Goal: Task Accomplishment & Management: Use online tool/utility

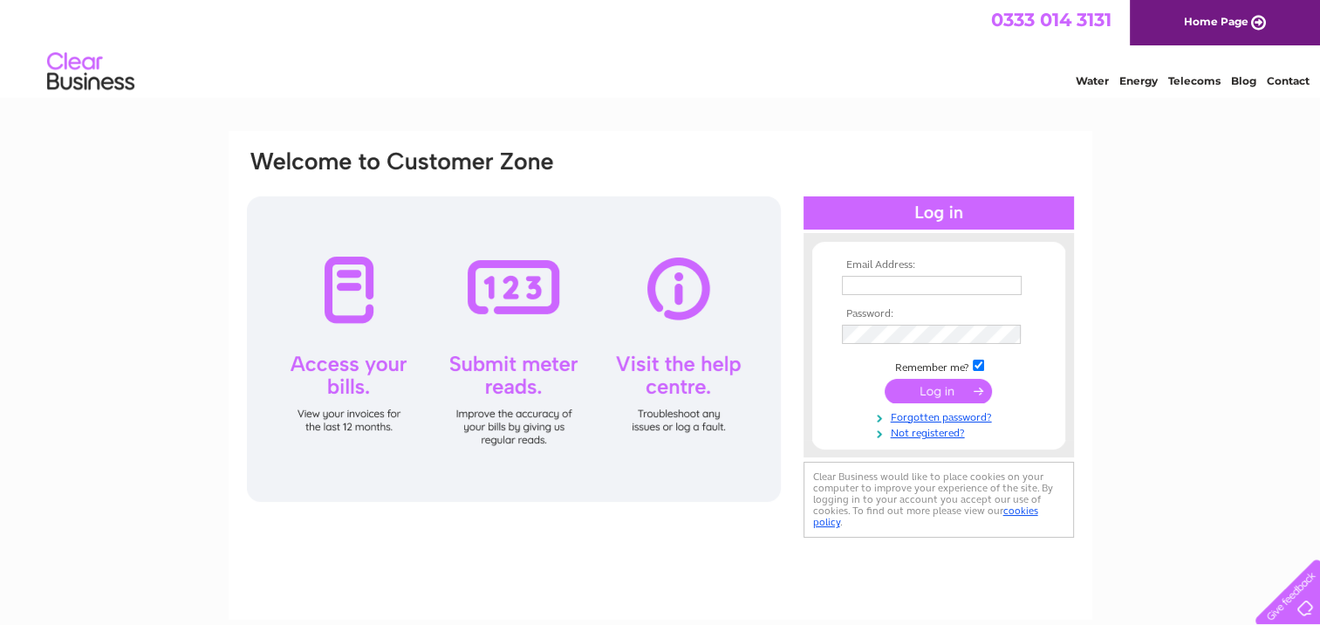
type input "barrywhyte10@yahoo.com"
click at [928, 384] on input "submit" at bounding box center [938, 391] width 107 height 24
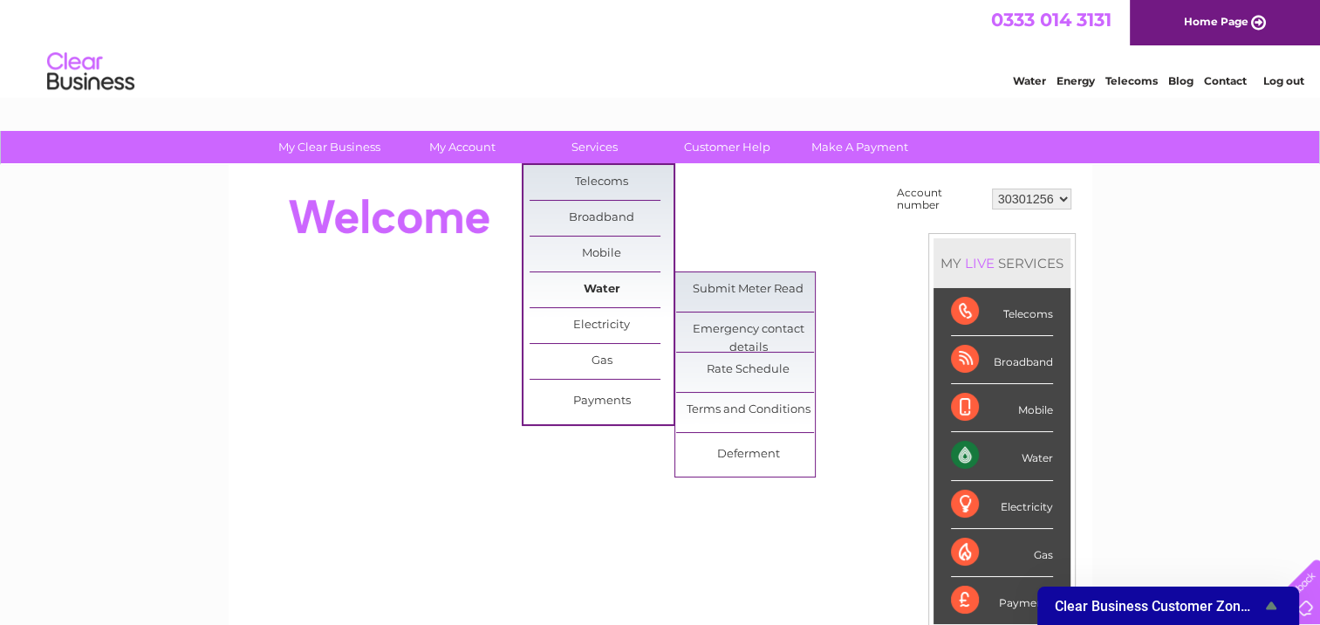
click at [593, 289] on link "Water" at bounding box center [601, 289] width 144 height 35
click at [724, 282] on link "Submit Meter Read" at bounding box center [748, 289] width 144 height 35
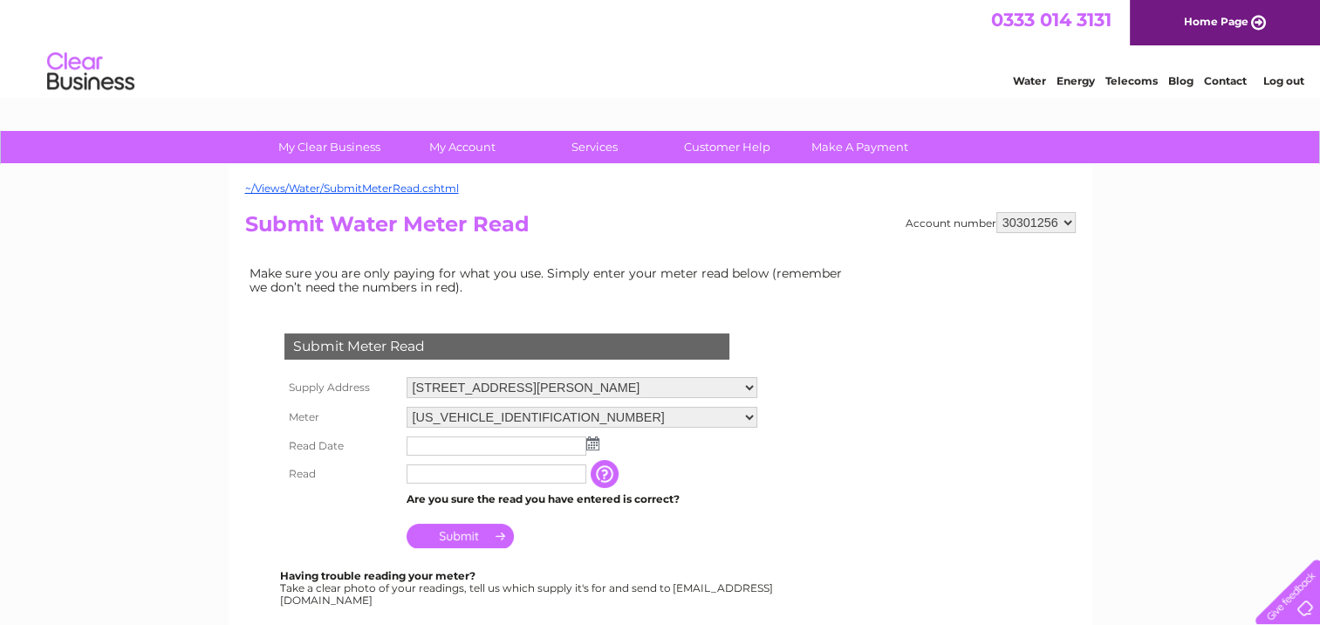
click at [591, 439] on img at bounding box center [592, 443] width 13 height 14
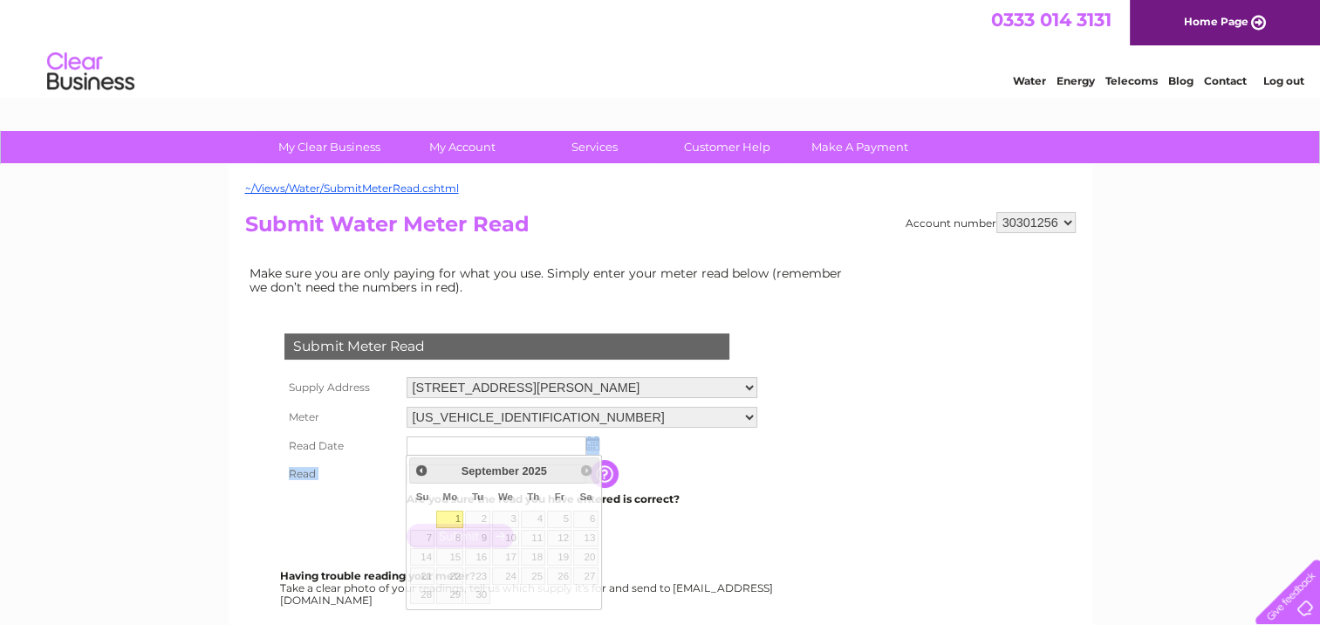
drag, startPoint x: 452, startPoint y: 520, endPoint x: 755, endPoint y: 459, distance: 308.8
click at [755, 459] on tbody "Supply Address 3 A Delvin Road, Glasgow, G44 3AB Meter 06ELSTER09A029060 Read D…" at bounding box center [521, 462] width 482 height 180
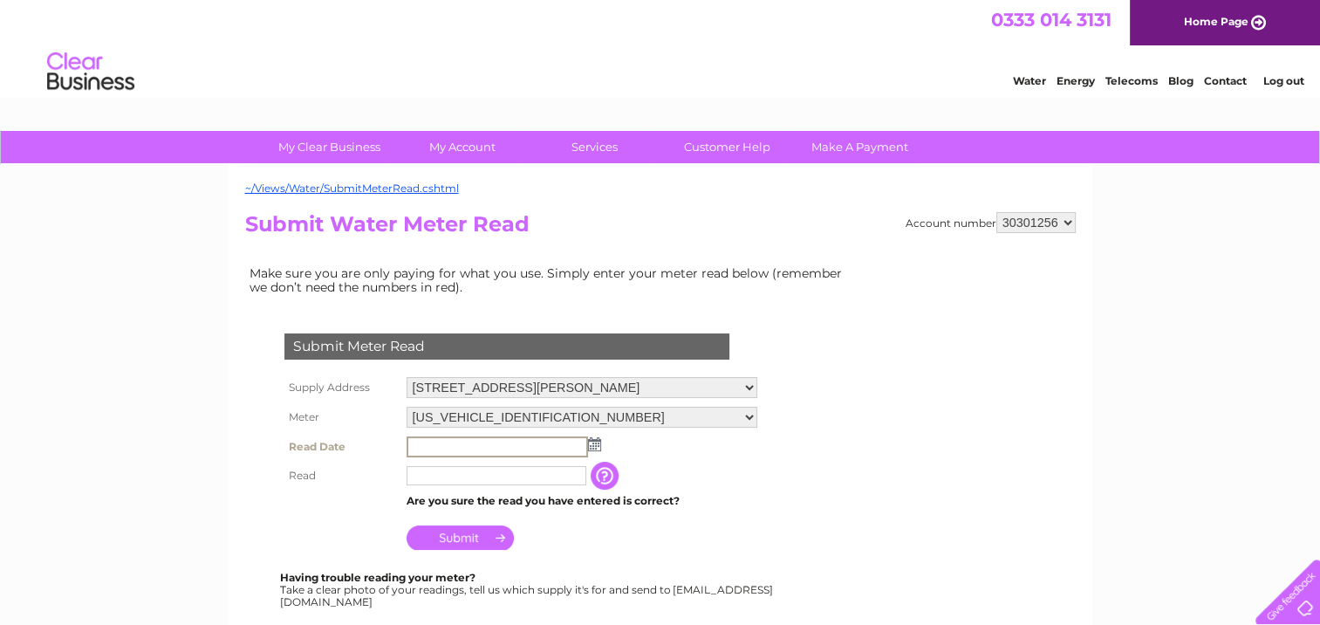
click at [437, 445] on input "text" at bounding box center [496, 446] width 181 height 21
click at [595, 438] on img at bounding box center [592, 443] width 13 height 14
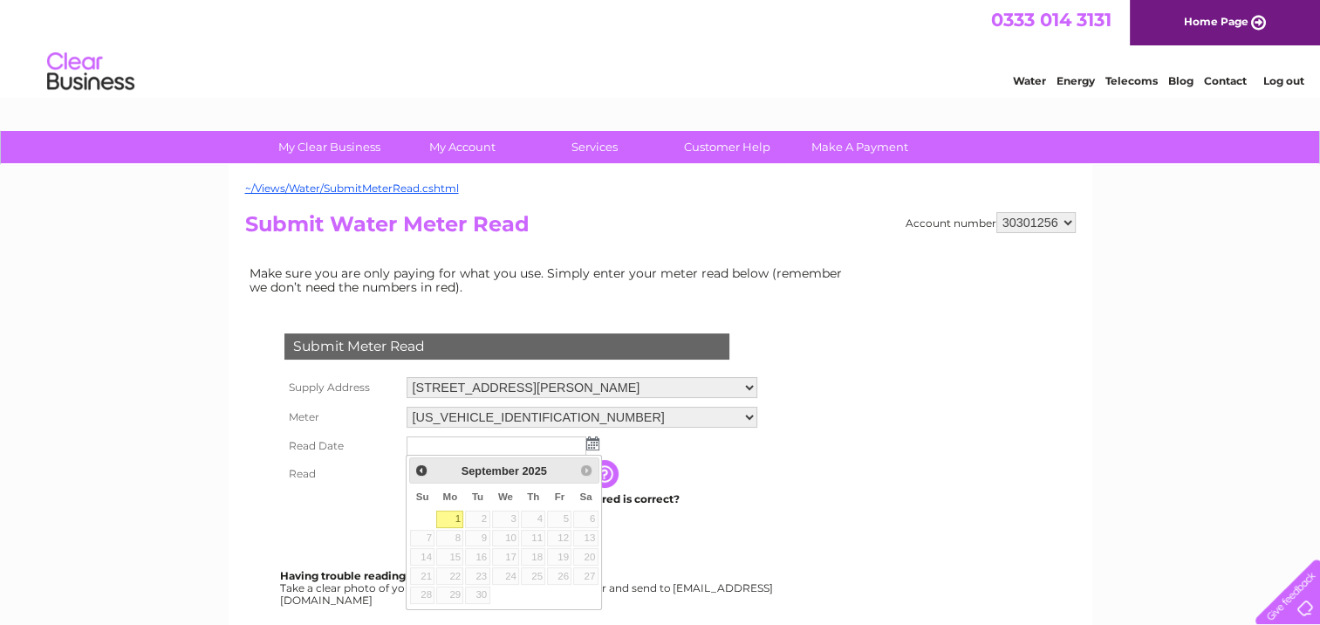
click at [451, 517] on link "1" at bounding box center [449, 518] width 27 height 17
type input "2025/09/01"
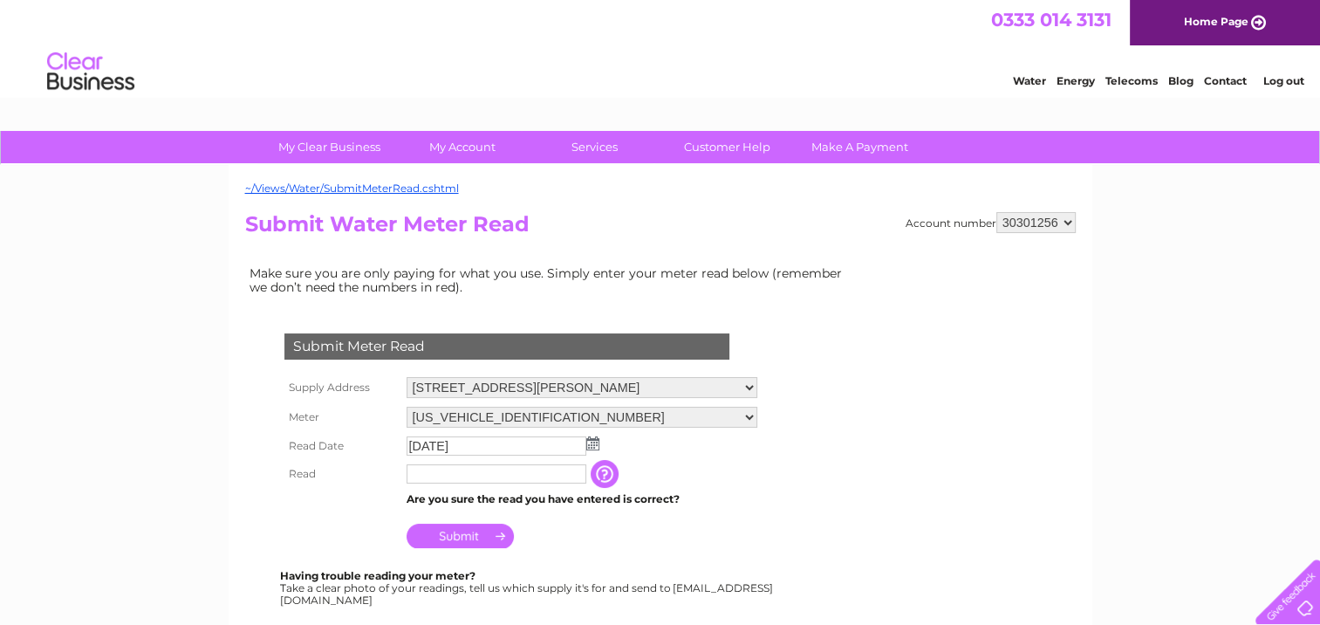
click at [428, 475] on input "text" at bounding box center [496, 473] width 180 height 19
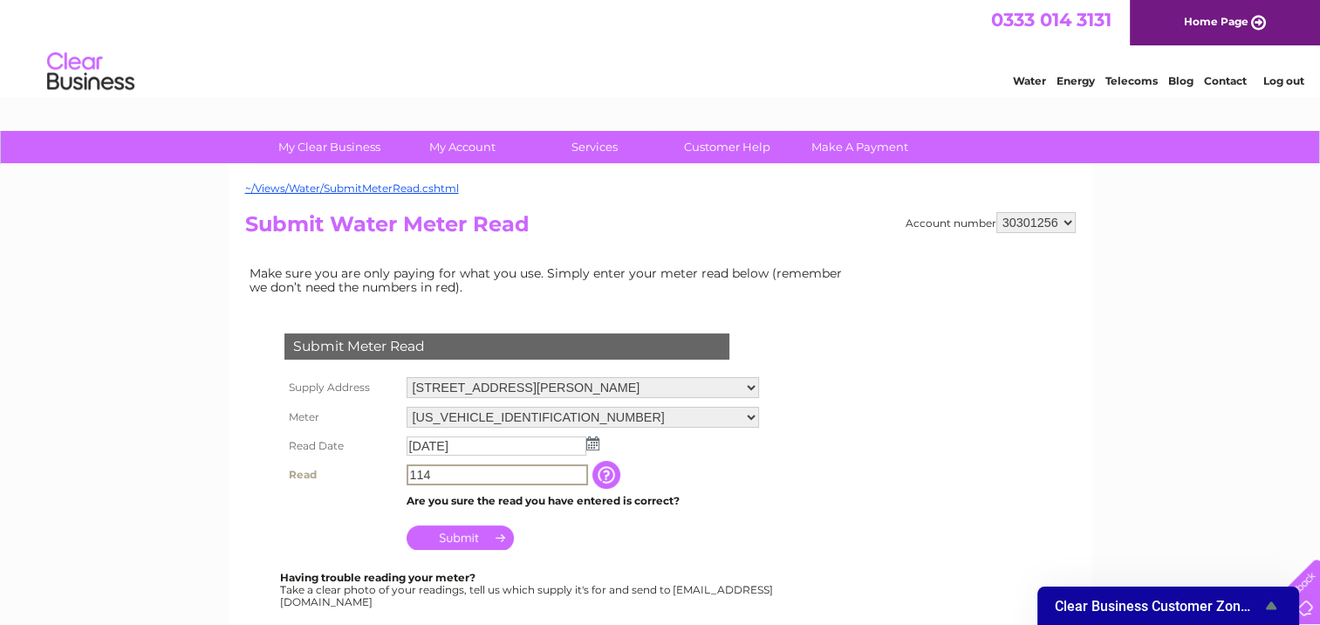
type input "114"
click at [479, 534] on input "Submit" at bounding box center [459, 535] width 107 height 24
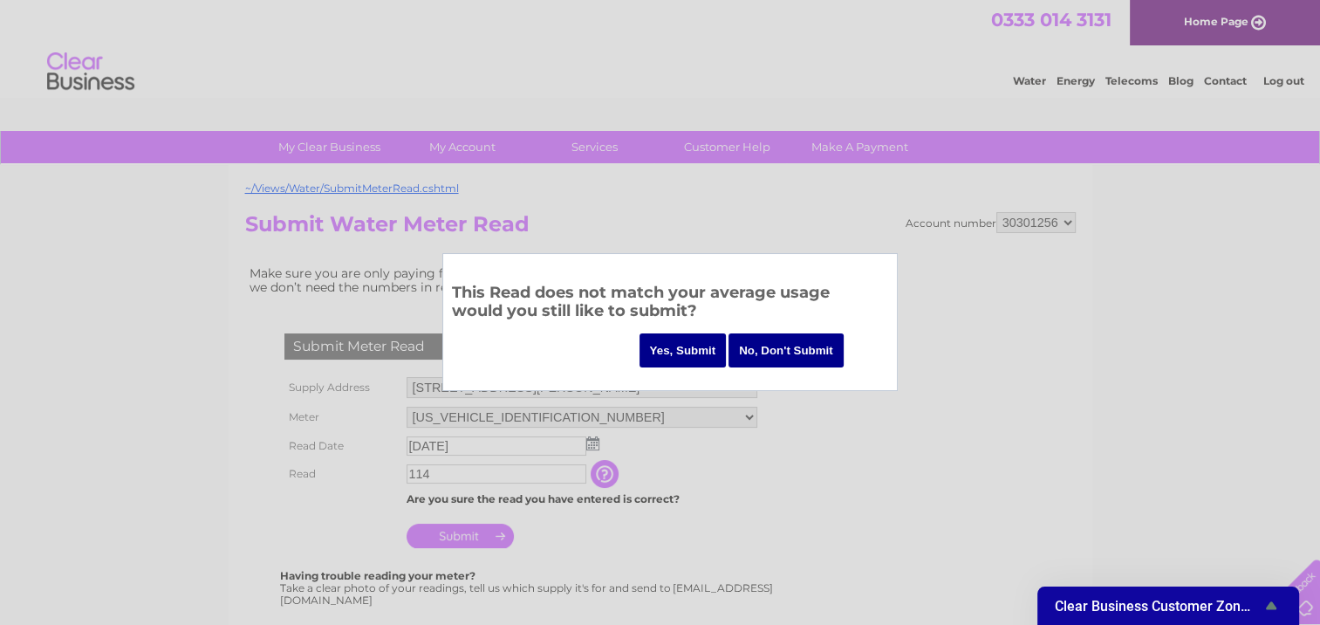
click at [688, 350] on input "Yes, Submit" at bounding box center [682, 350] width 87 height 34
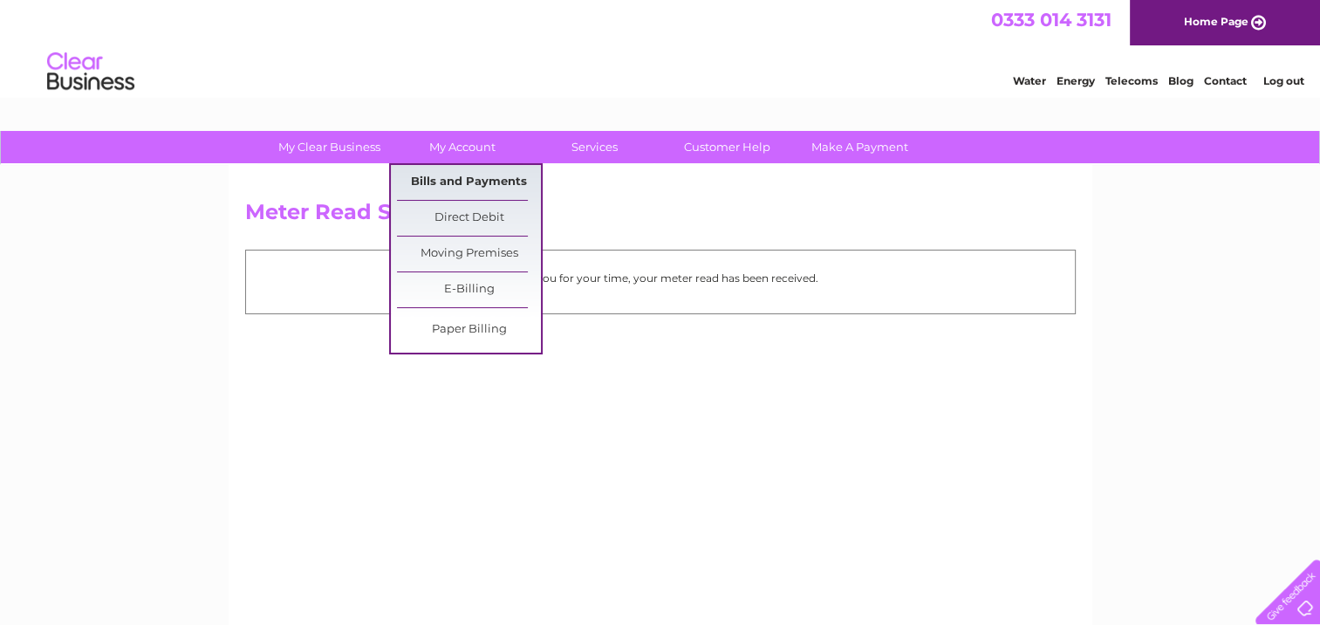
click at [454, 179] on link "Bills and Payments" at bounding box center [469, 182] width 144 height 35
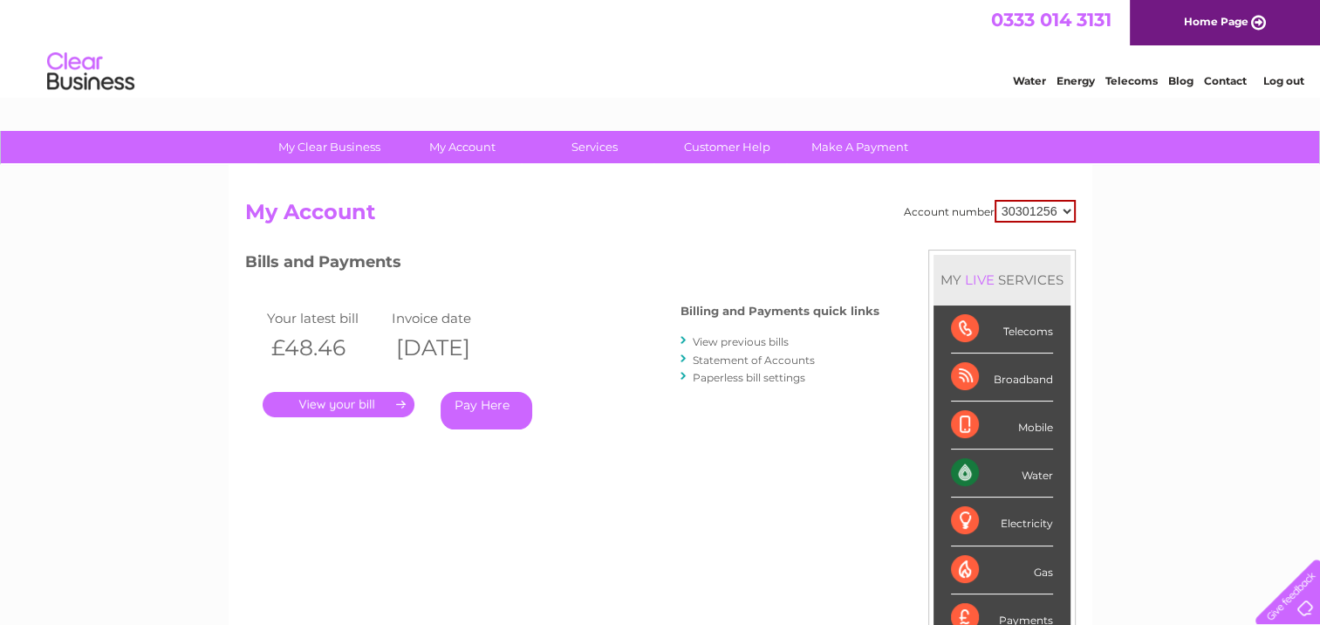
click at [405, 400] on link "." at bounding box center [339, 404] width 152 height 25
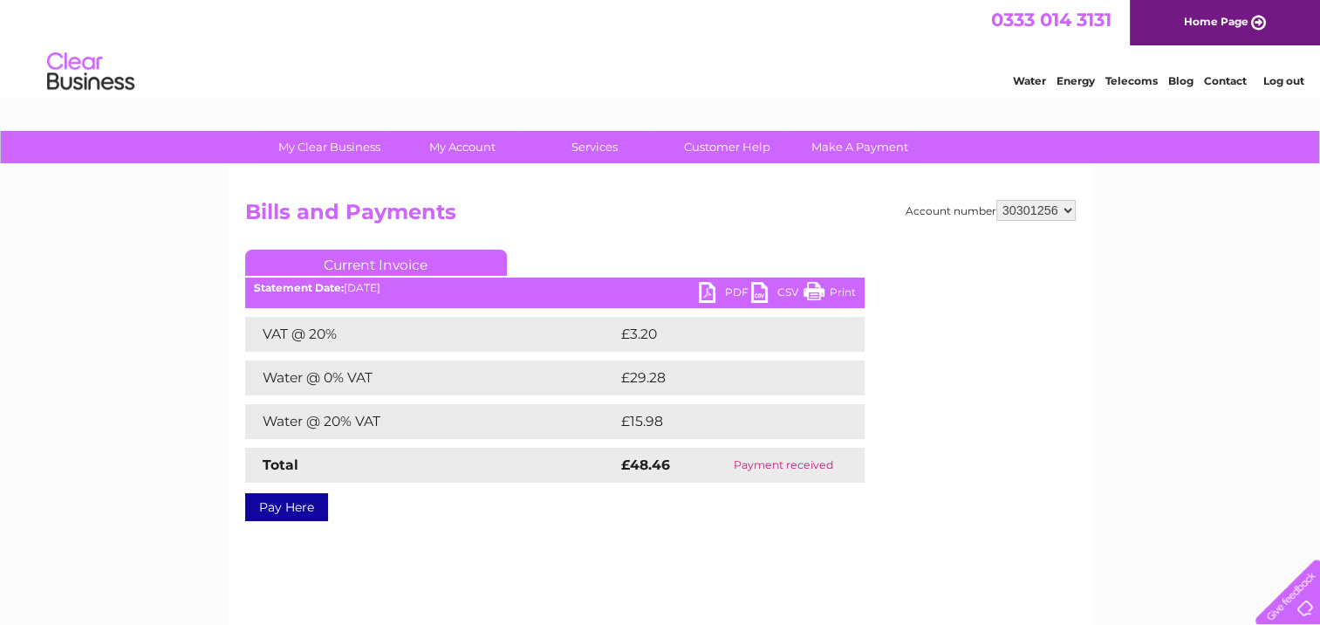
click at [712, 293] on link "PDF" at bounding box center [725, 294] width 52 height 25
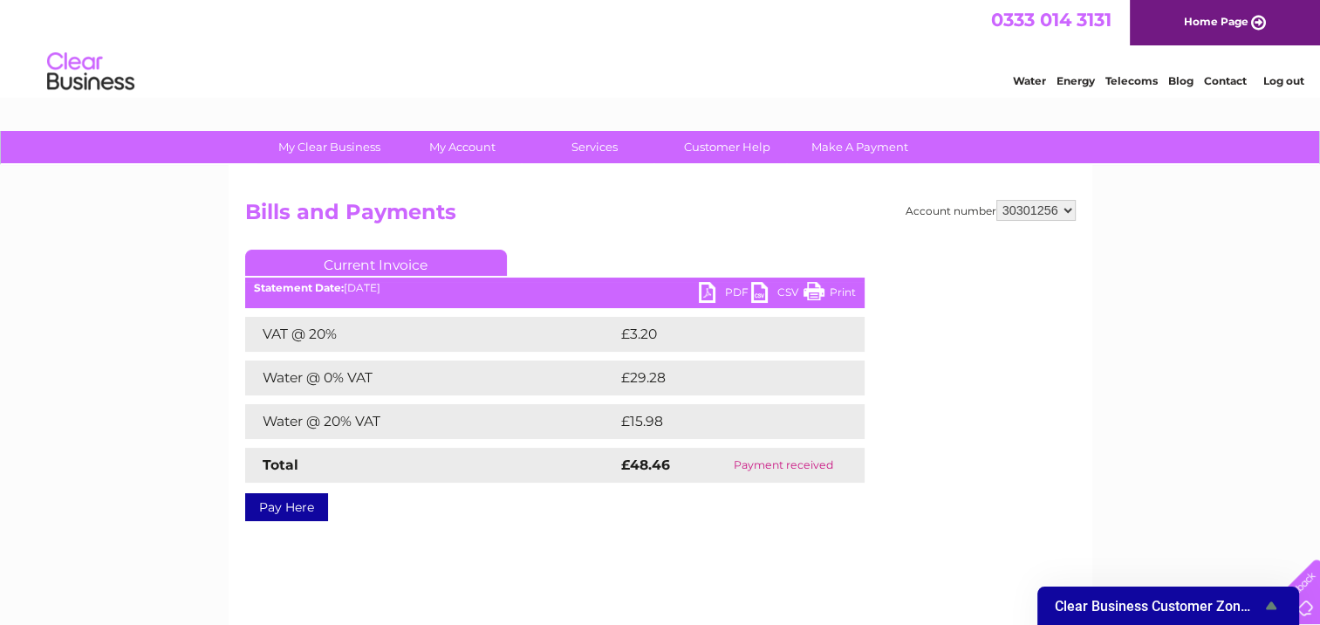
click at [750, 38] on div "0333 014 3131 Home Page" at bounding box center [660, 22] width 1320 height 45
